Goal: Find contact information: Find contact information

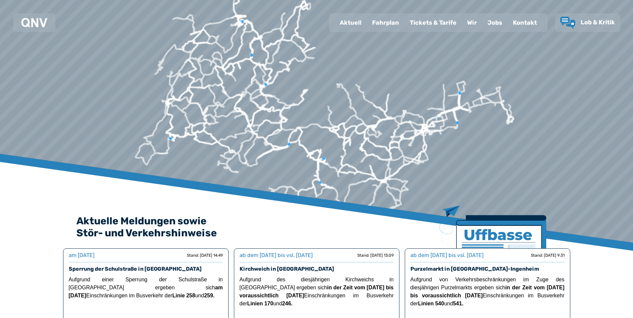
click at [472, 26] on div "Wir" at bounding box center [471, 22] width 20 height 17
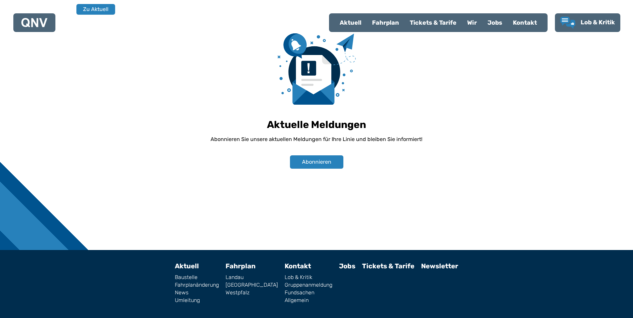
scroll to position [465, 0]
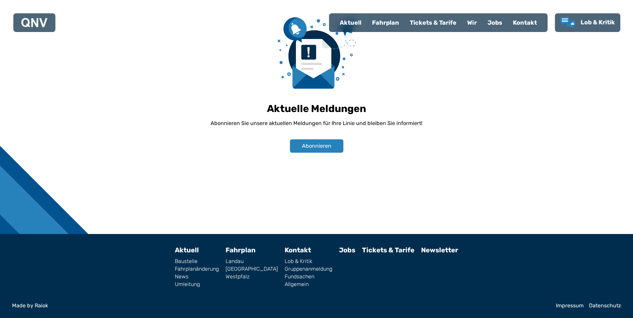
click at [574, 307] on link "Impressum" at bounding box center [570, 305] width 28 height 5
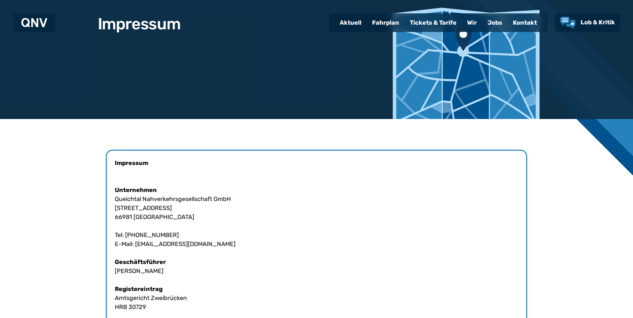
scroll to position [100, 0]
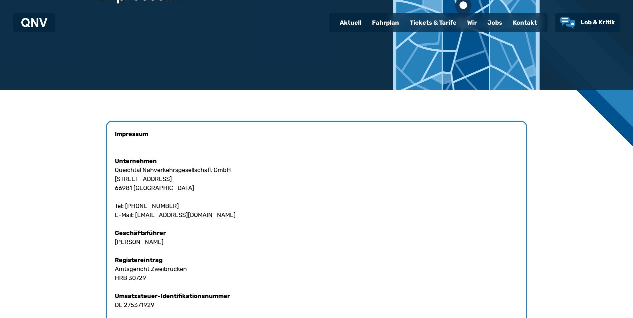
drag, startPoint x: 191, startPoint y: 203, endPoint x: 137, endPoint y: 208, distance: 54.2
click at [137, 208] on div "Impressum Unternehmen Queichtal Nahverkehrsgesellschaft GmbH [STREET_ADDRESS] T…" at bounding box center [316, 296] width 421 height 351
copy div "[PHONE_NUMBER]"
